Goal: Task Accomplishment & Management: Manage account settings

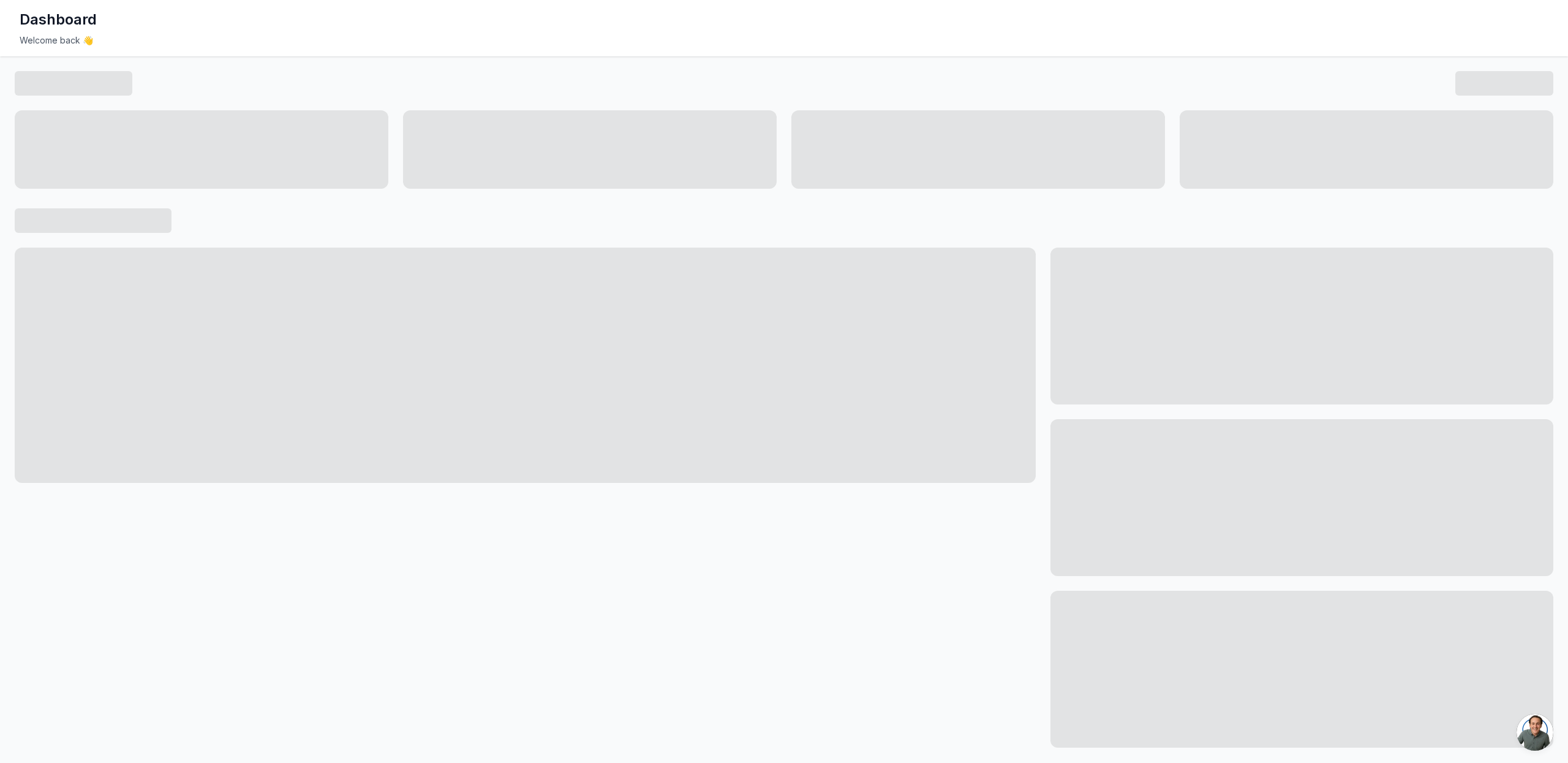
click at [649, 557] on div at bounding box center [526, 497] width 1021 height 500
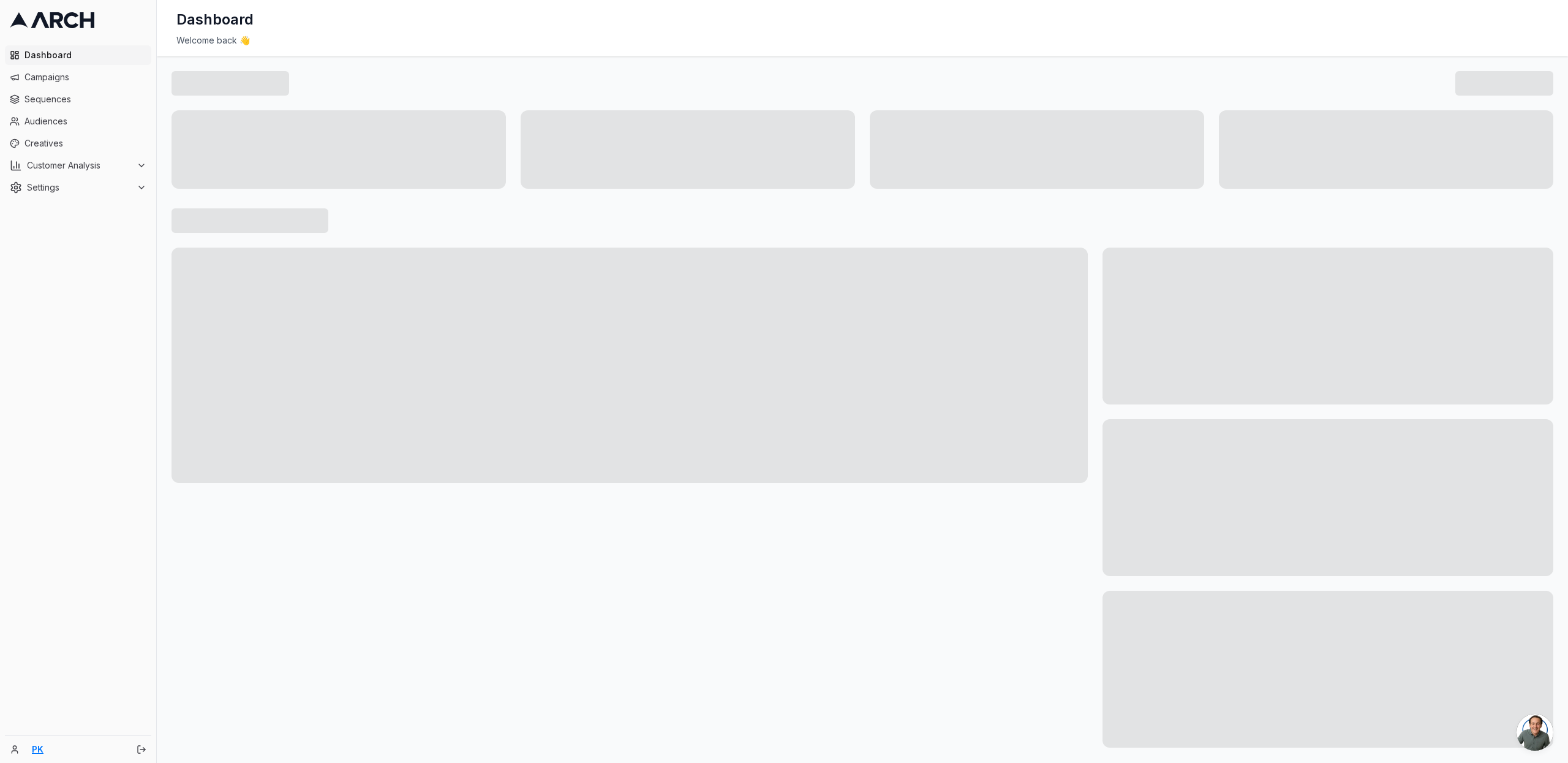
click at [35, 750] on link "PK" at bounding box center [78, 750] width 92 height 12
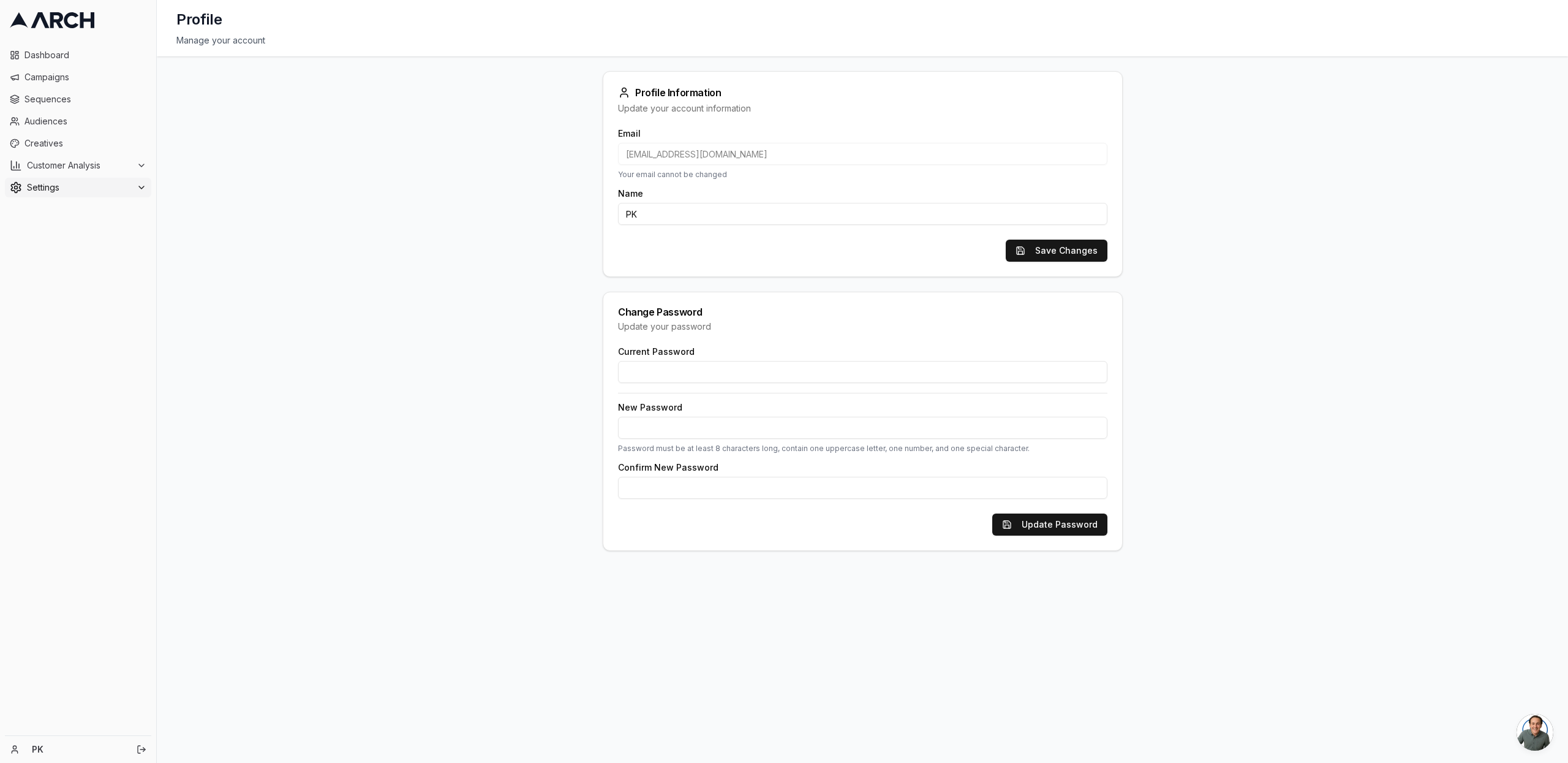
click at [57, 183] on span "Settings" at bounding box center [79, 188] width 105 height 12
click at [67, 265] on link "Team" at bounding box center [78, 266] width 116 height 17
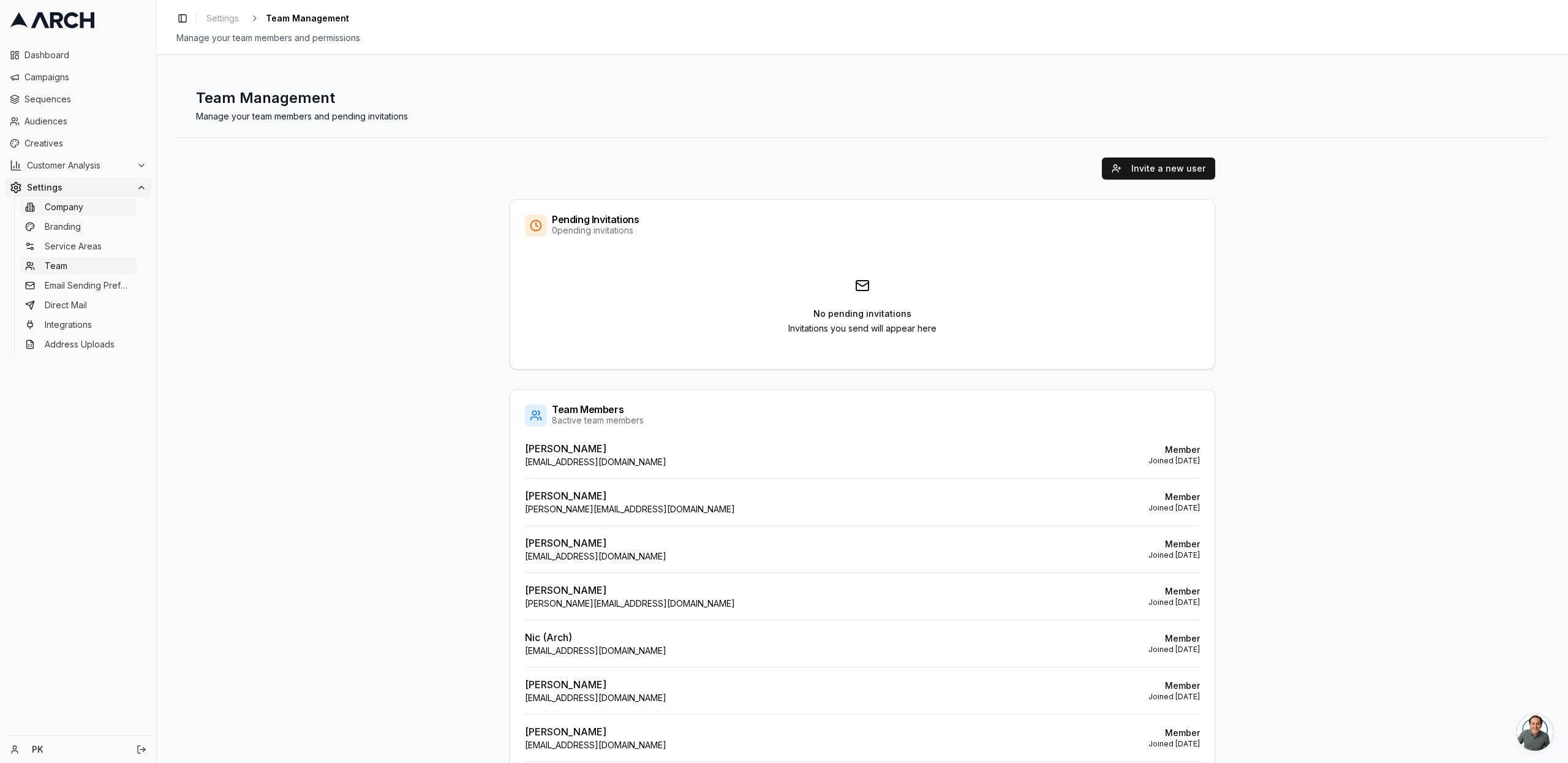
click at [71, 213] on span "Company" at bounding box center [64, 207] width 39 height 12
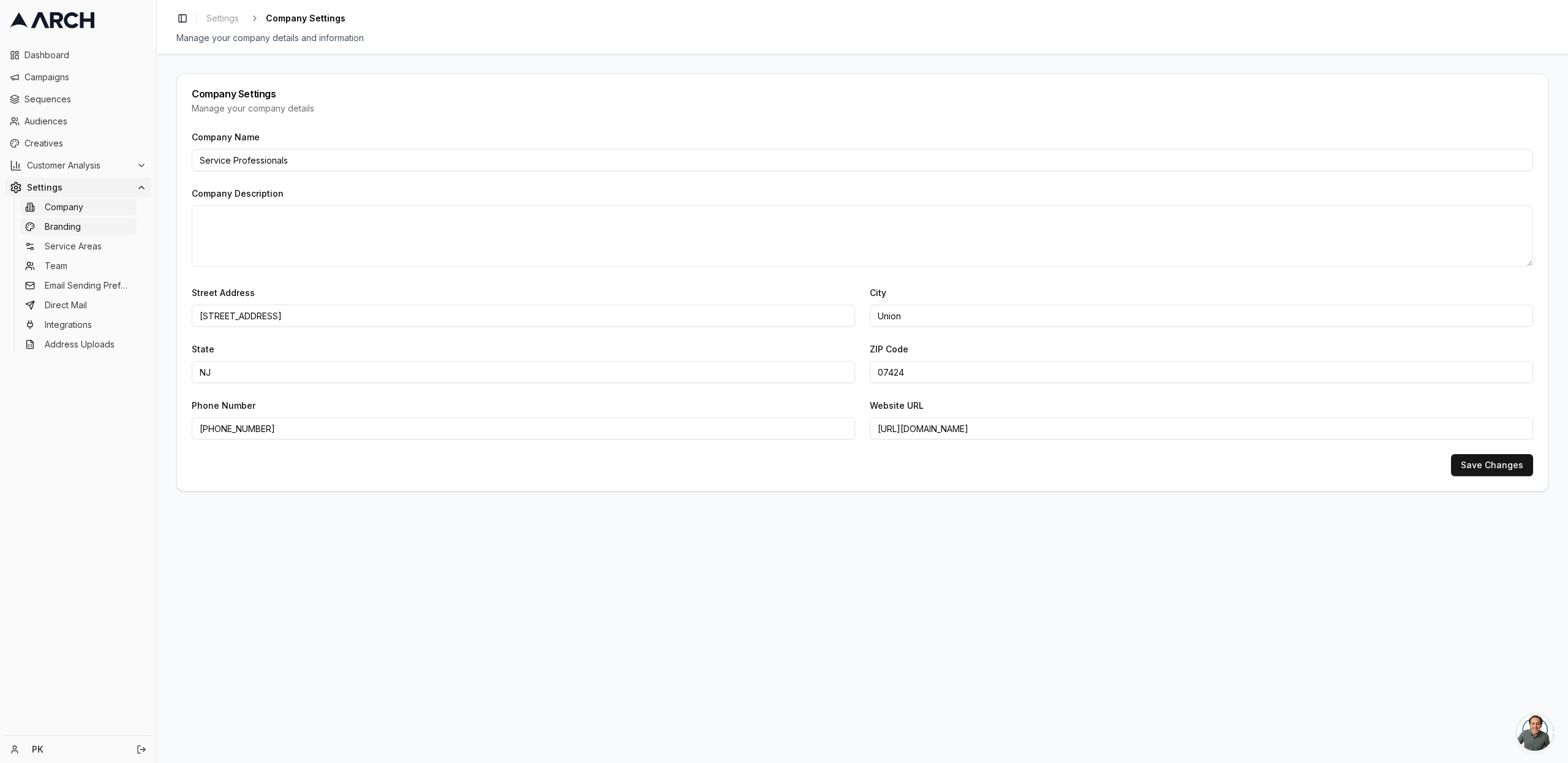
click at [63, 232] on span "Branding" at bounding box center [63, 227] width 36 height 12
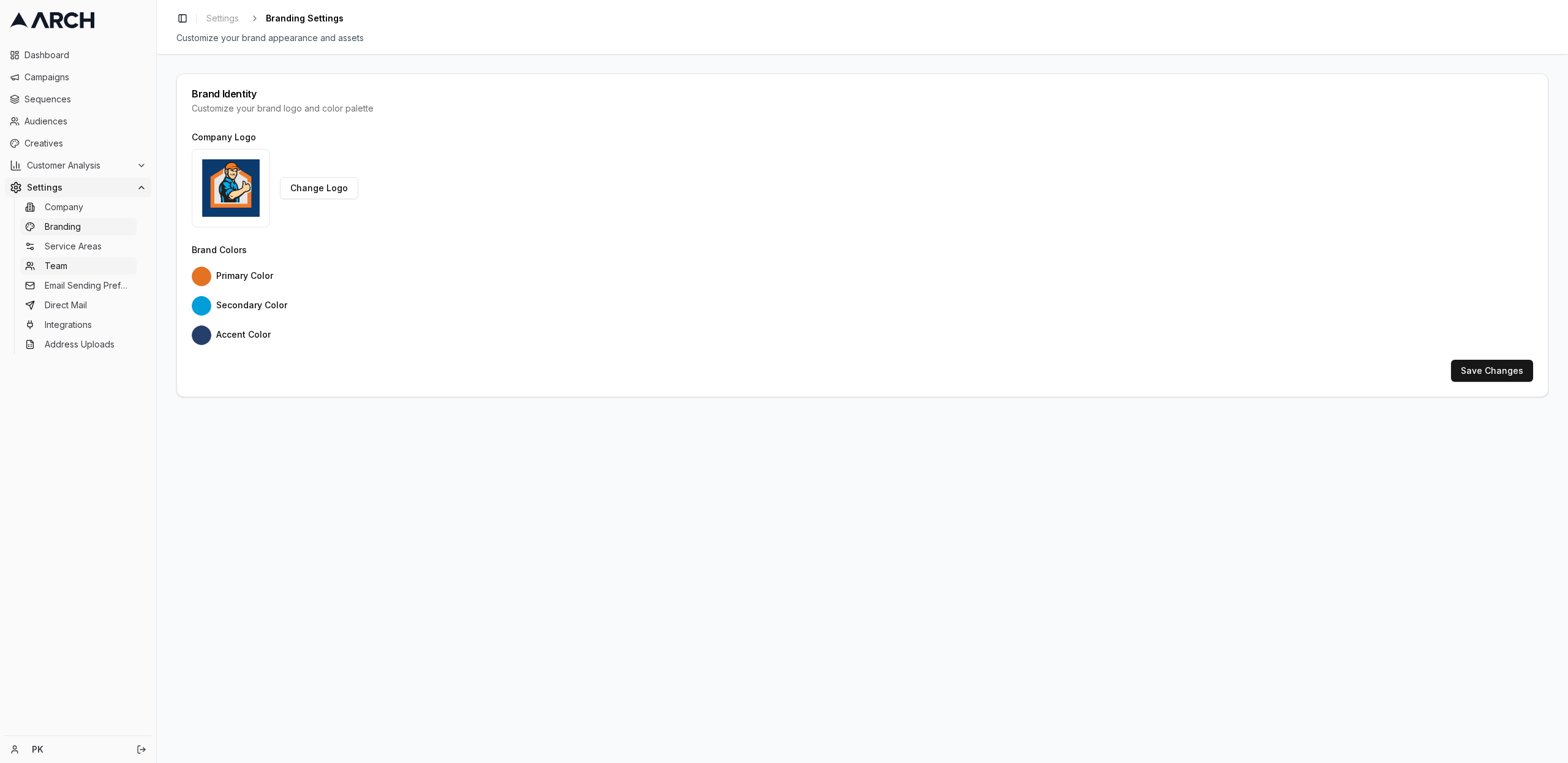
click at [65, 262] on span "Team" at bounding box center [56, 266] width 23 height 12
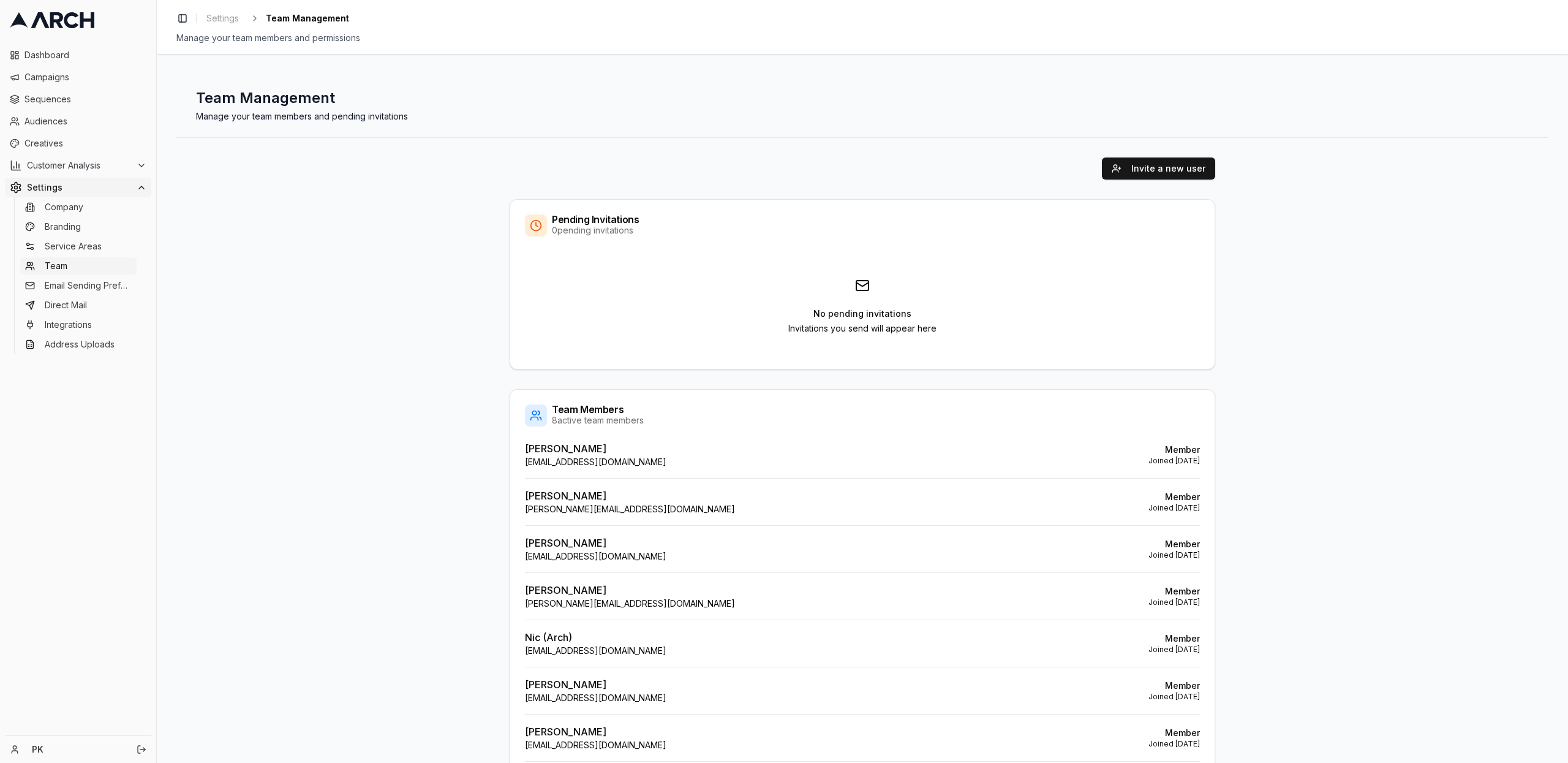
scroll to position [97, 0]
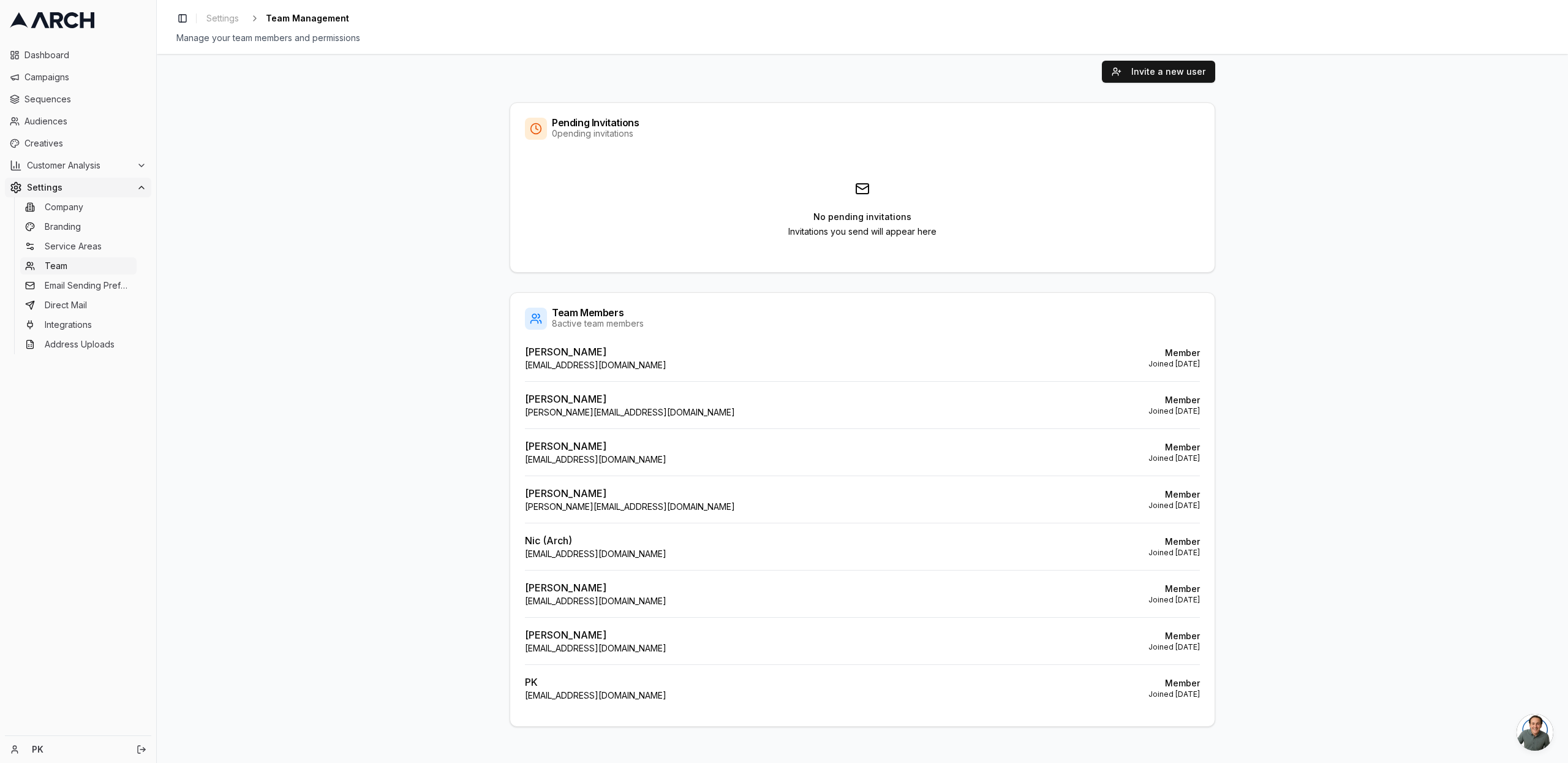
click at [625, 690] on p "[EMAIL_ADDRESS][DOMAIN_NAME]" at bounding box center [595, 696] width 141 height 12
drag, startPoint x: 729, startPoint y: 703, endPoint x: 519, endPoint y: 658, distance: 214.8
click at [517, 659] on div "Philipp Krinner phil@getarch.com Member Joined May 21, 2025 dave dave+deactivat…" at bounding box center [862, 535] width 705 height 382
drag, startPoint x: 579, startPoint y: 665, endPoint x: 609, endPoint y: 668, distance: 30.1
click at [585, 665] on div "PK phil+serviceprofessionals@getarch.com Member Joined Sep 24, 2025" at bounding box center [862, 687] width 676 height 47
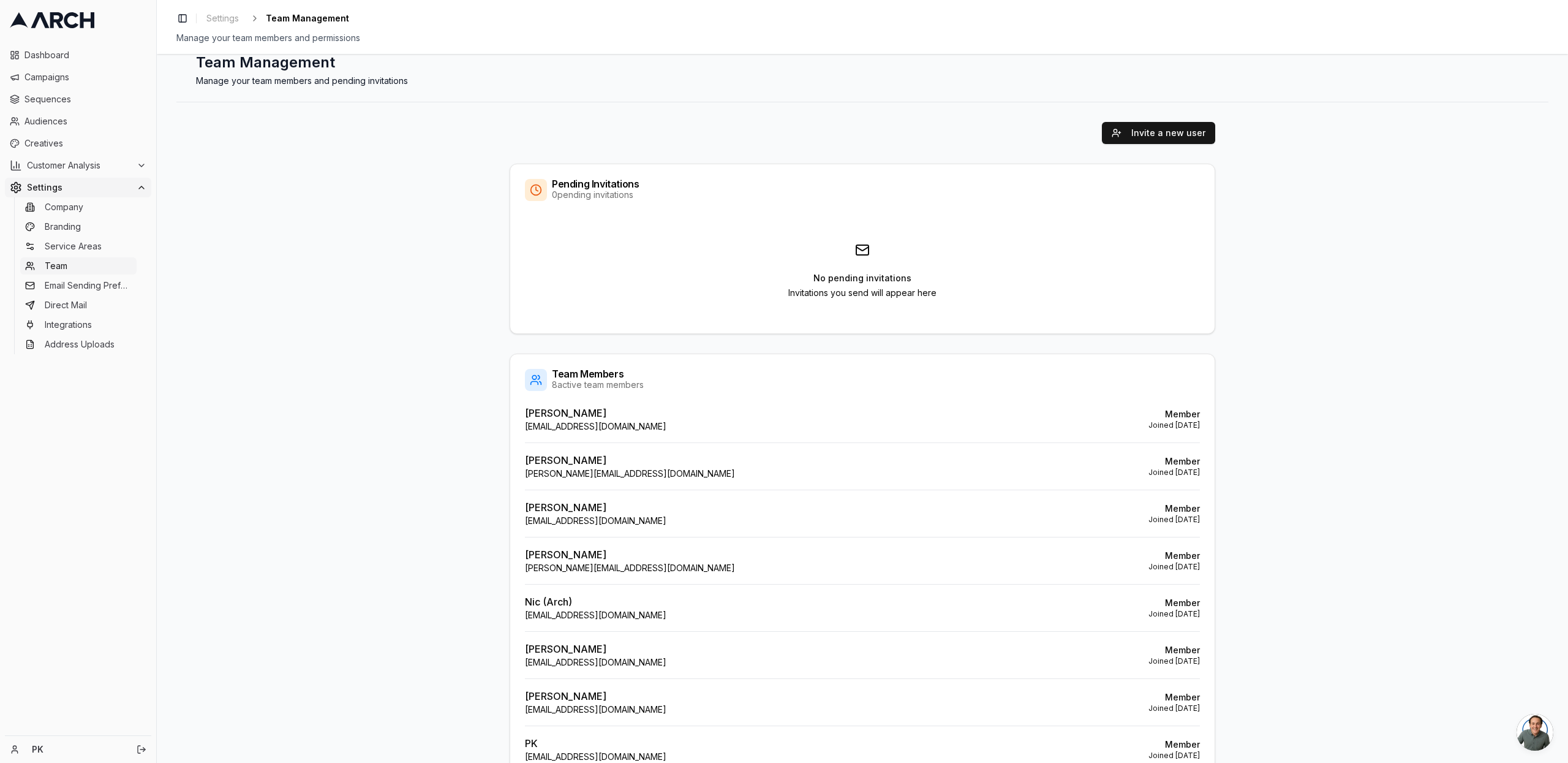
scroll to position [0, 0]
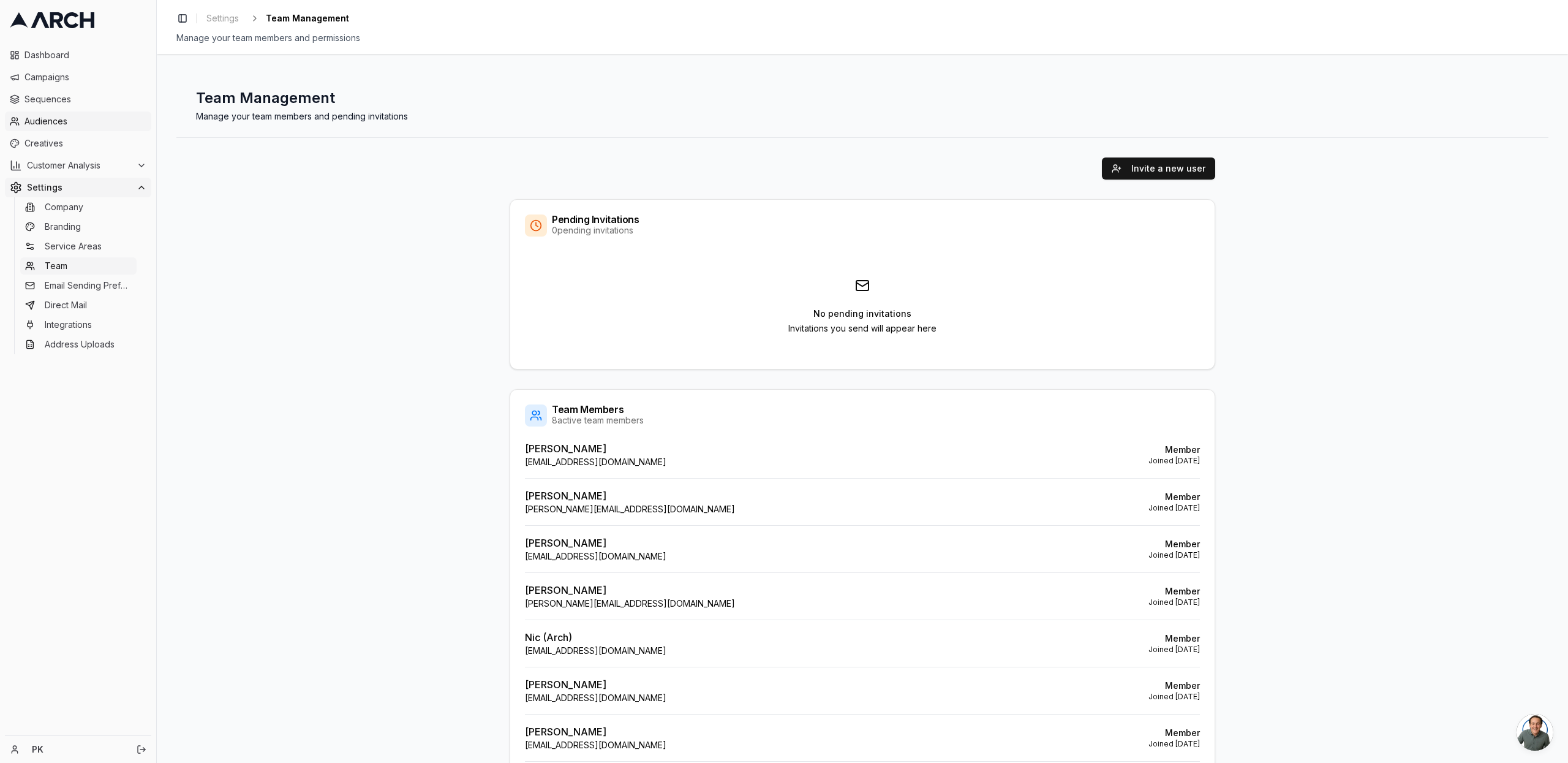
click at [53, 125] on span "Audiences" at bounding box center [86, 122] width 122 height 12
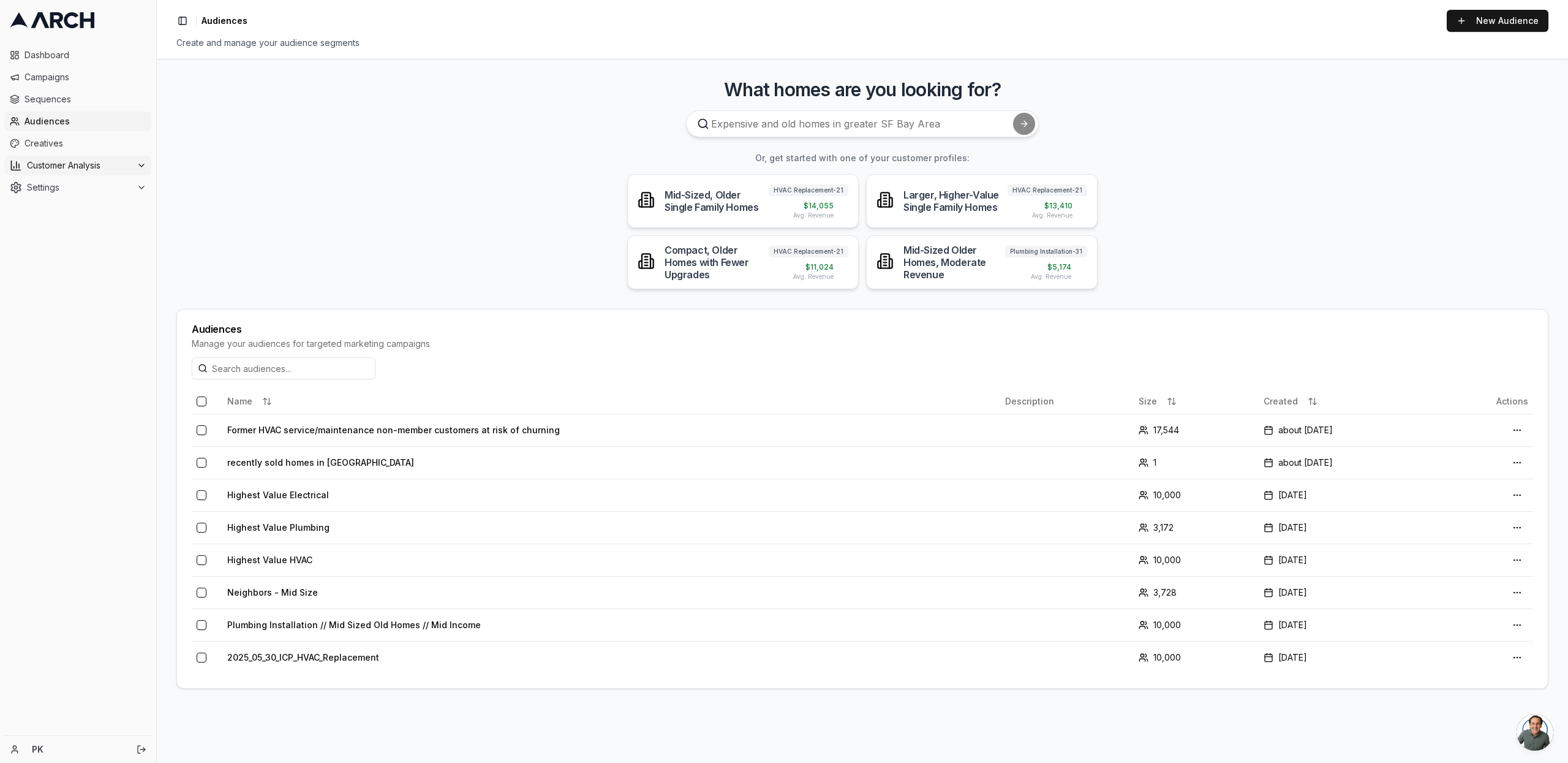
click at [63, 161] on span "Customer Analysis" at bounding box center [79, 166] width 105 height 12
click at [72, 179] on span "Overview" at bounding box center [64, 185] width 39 height 12
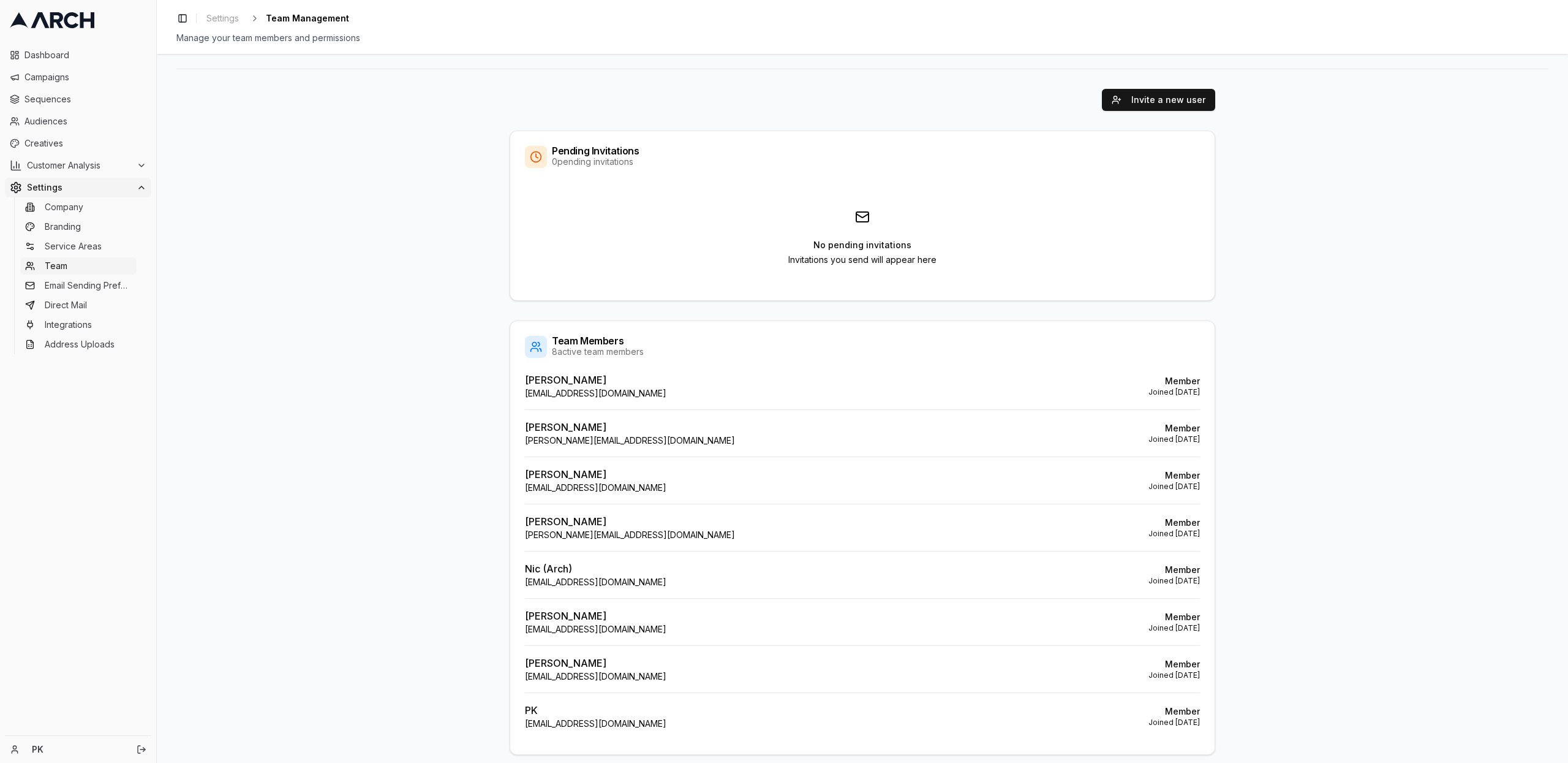
scroll to position [97, 0]
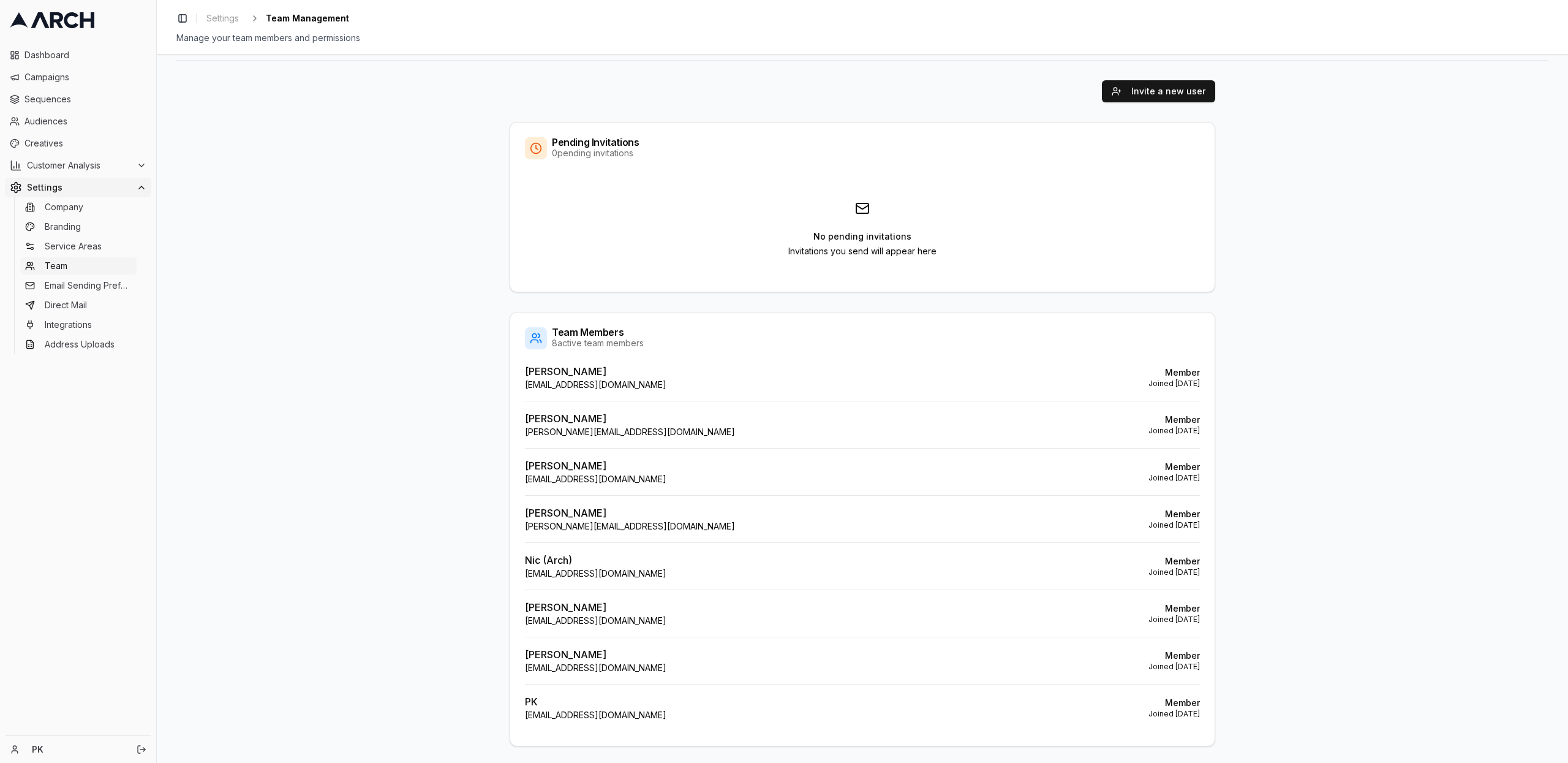
scroll to position [97, 0]
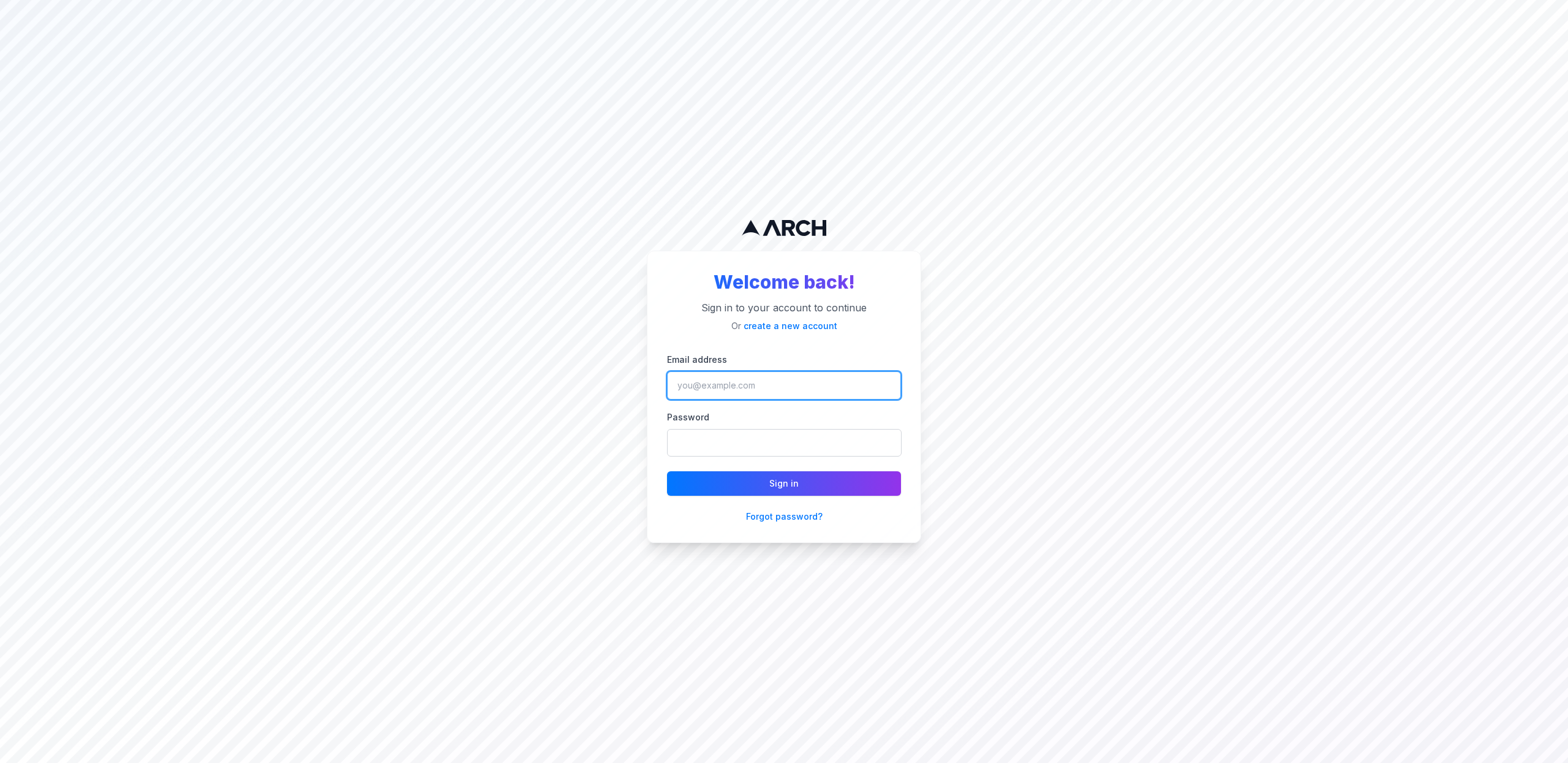
click at [708, 387] on input "Email address" at bounding box center [784, 385] width 234 height 28
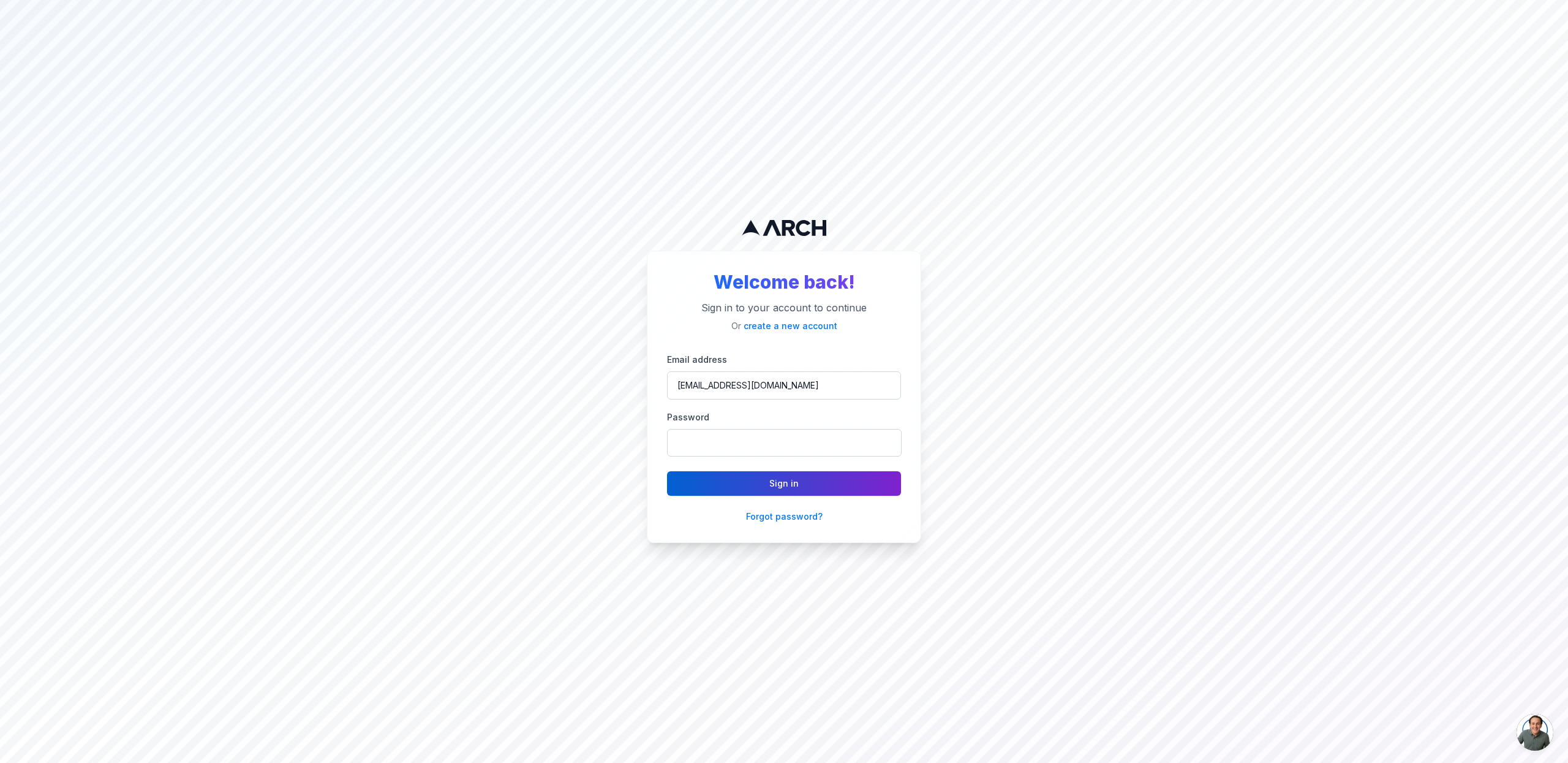
type input "[EMAIL_ADDRESS][DOMAIN_NAME]"
click at [799, 495] on button "Sign in" at bounding box center [784, 483] width 234 height 25
